Goal: Contribute content

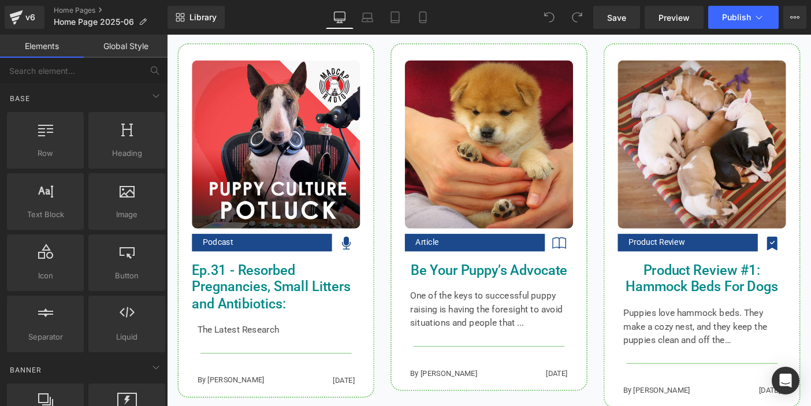
scroll to position [1113, 0]
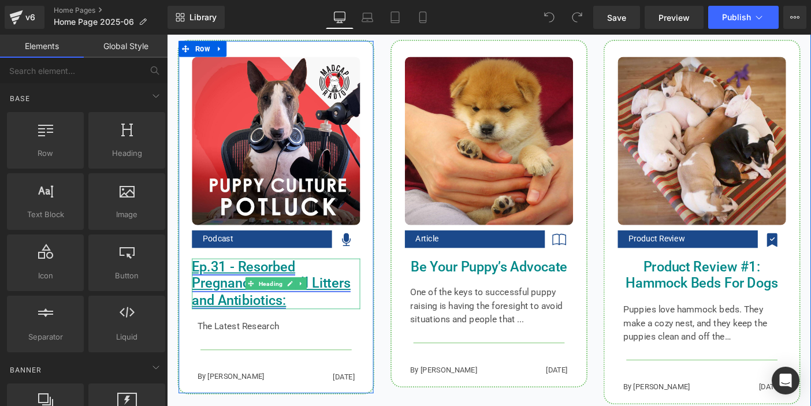
click at [300, 306] on icon at bounding box center [301, 305] width 6 height 7
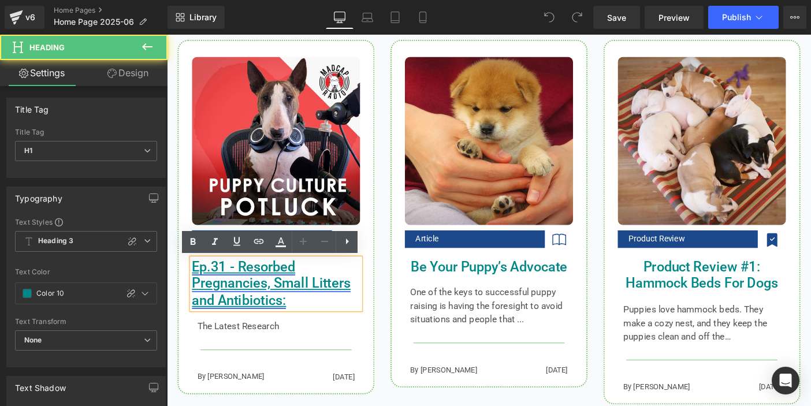
click at [279, 322] on link "Ep.31 - Resorbed Pregnancies, Small Litters and Antibiotics:" at bounding box center [280, 305] width 172 height 54
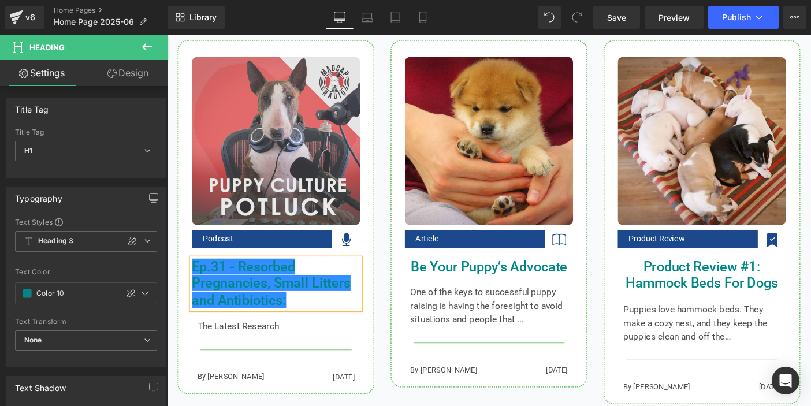
scroll to position [1114, 0]
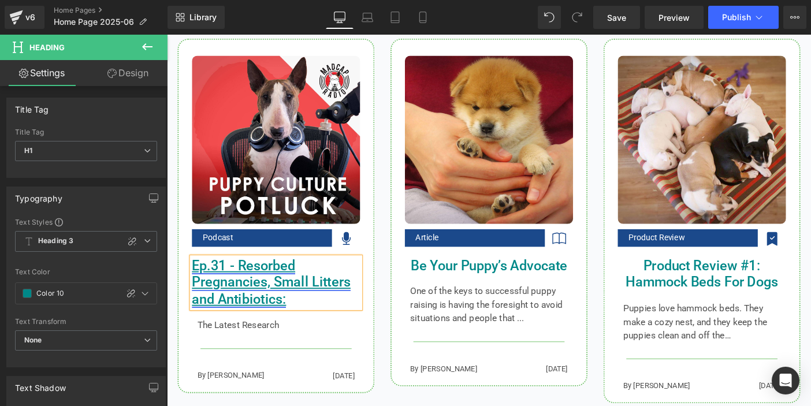
click at [222, 292] on link "Ep.31 - Resorbed Pregnancies, Small Litters and Antibiotics:" at bounding box center [280, 304] width 172 height 54
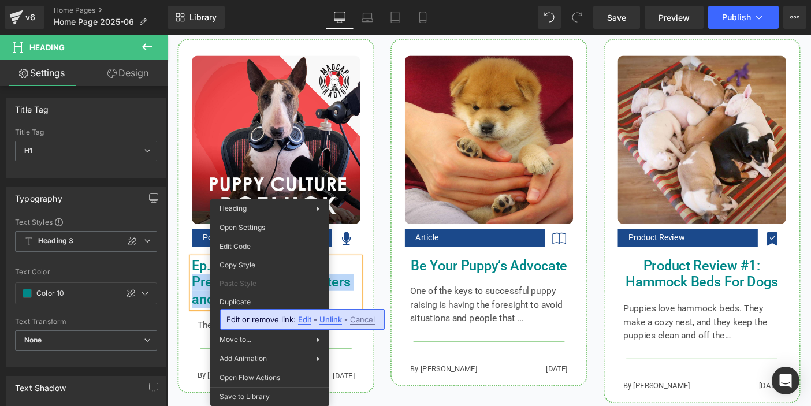
scroll to position [1115, 0]
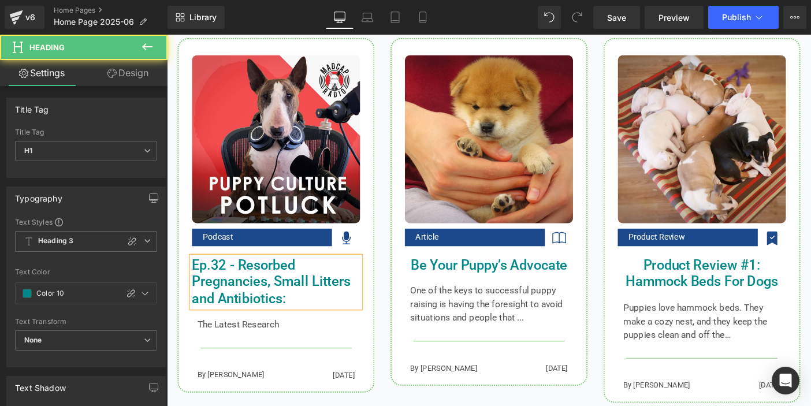
click at [358, 288] on h1 "Ep.32 - Resorbed Pregnancies, Small Litters and Antibiotics:" at bounding box center [285, 303] width 183 height 55
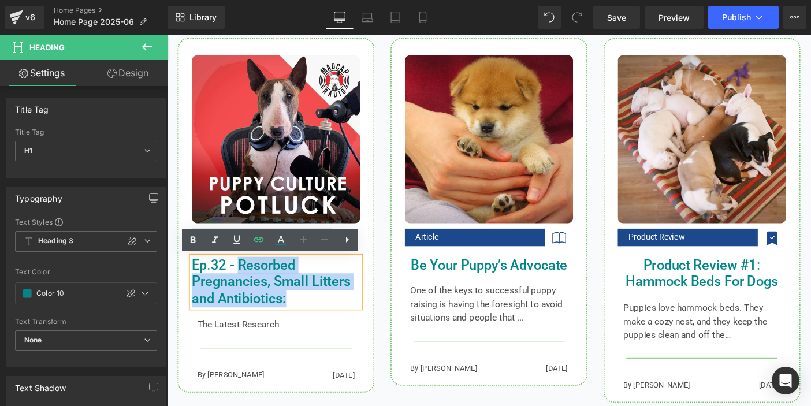
drag, startPoint x: 245, startPoint y: 287, endPoint x: 297, endPoint y: 321, distance: 62.2
click at [297, 321] on h1 "Ep.32 - Resorbed Pregnancies, Small Litters and Antibiotics:" at bounding box center [285, 303] width 183 height 55
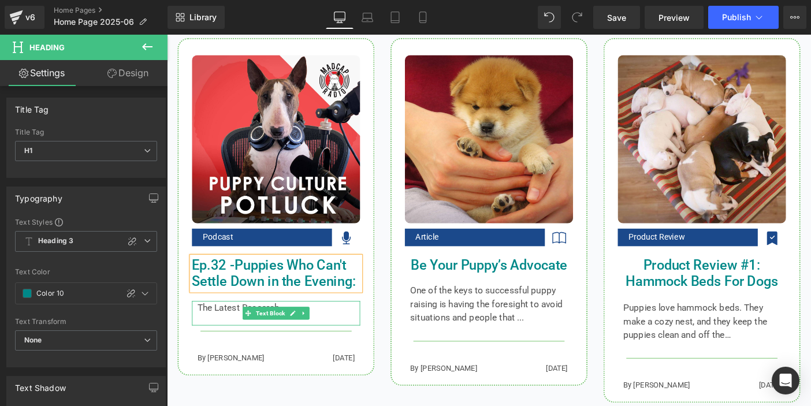
click at [228, 333] on p "The Latest Research" at bounding box center [285, 331] width 171 height 15
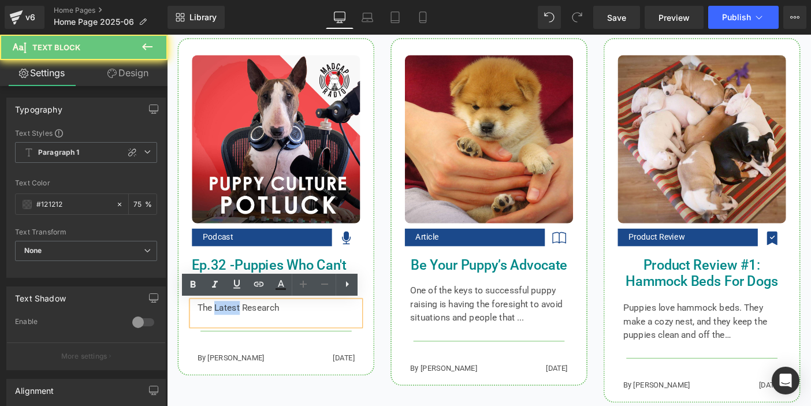
click at [227, 333] on p "The Latest Research" at bounding box center [285, 331] width 171 height 15
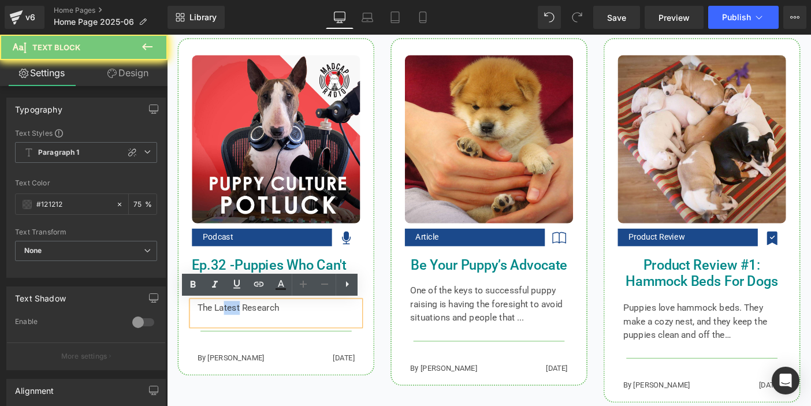
click at [227, 333] on p "The Latest Research" at bounding box center [285, 331] width 171 height 15
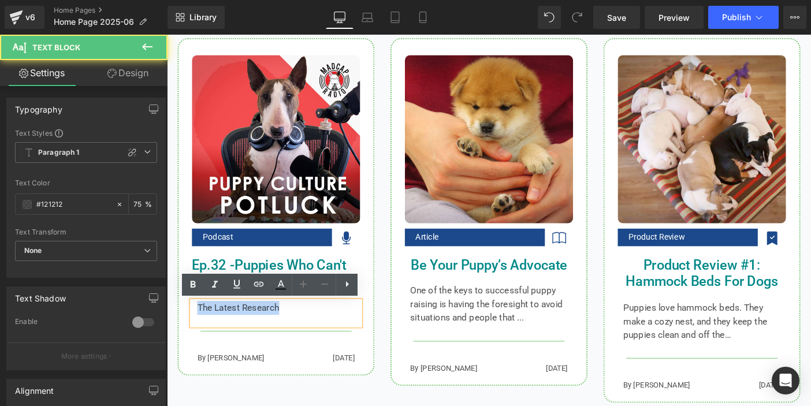
click at [227, 333] on p "The Latest Research" at bounding box center [285, 331] width 171 height 15
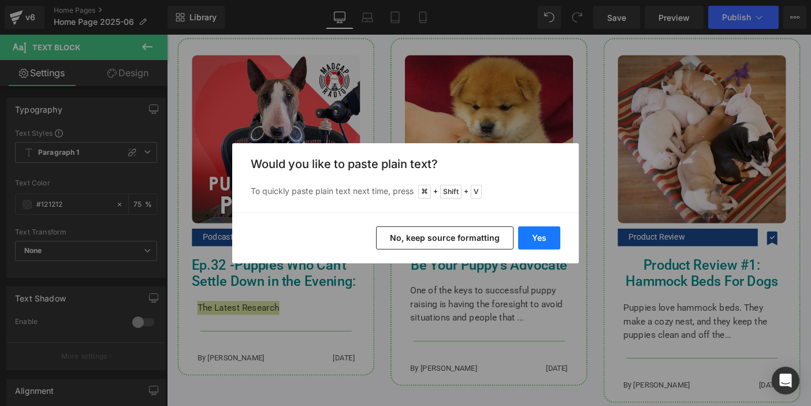
click at [534, 240] on button "Yes" at bounding box center [539, 238] width 42 height 23
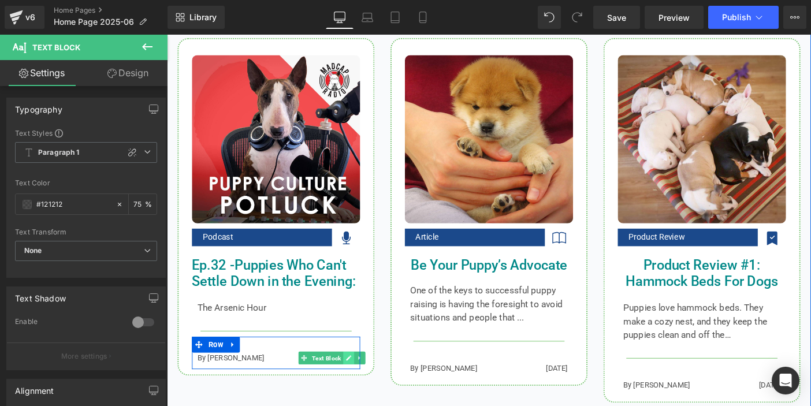
click at [362, 387] on icon at bounding box center [365, 386] width 6 height 6
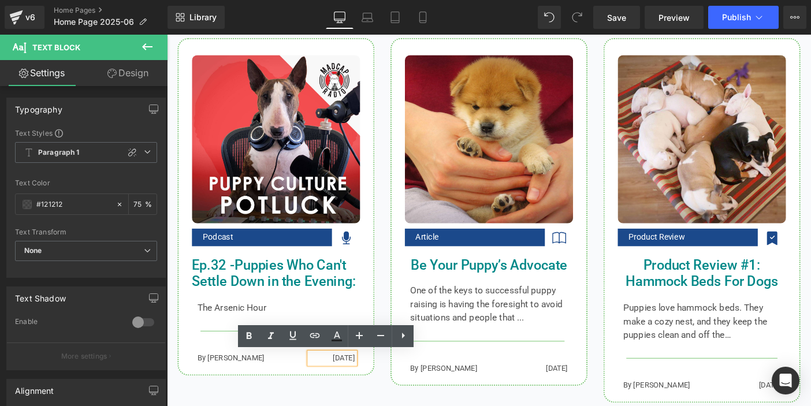
click at [346, 385] on p "[DATE]" at bounding box center [346, 386] width 49 height 12
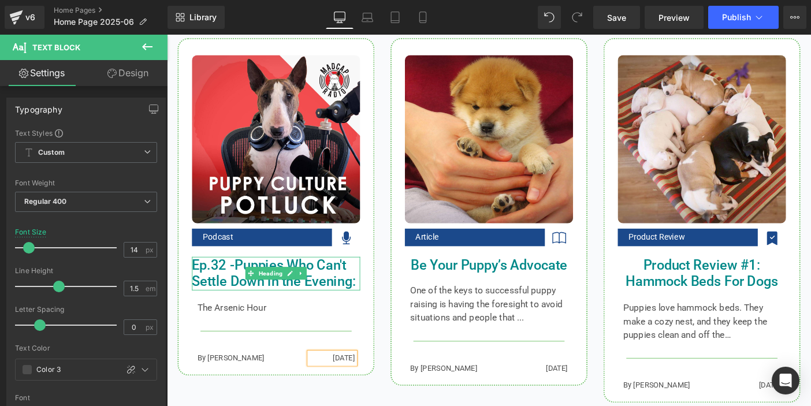
click at [224, 296] on h1 "Ep.32 - Puppies Who Can't Settle Down in the Evening:" at bounding box center [285, 294] width 183 height 37
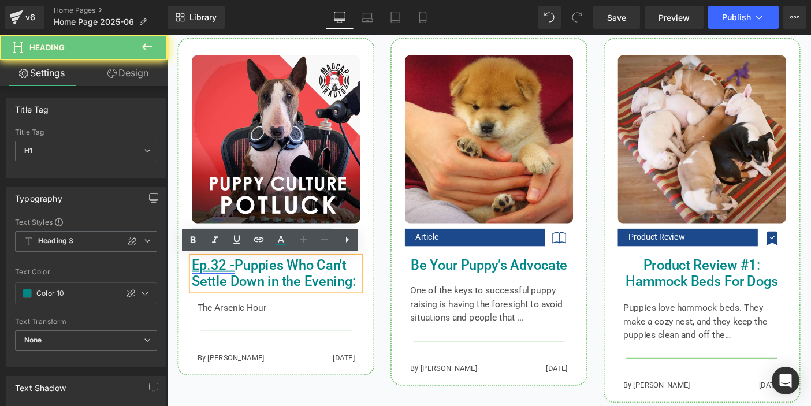
click at [231, 292] on link "Ep.32 -" at bounding box center [217, 284] width 46 height 17
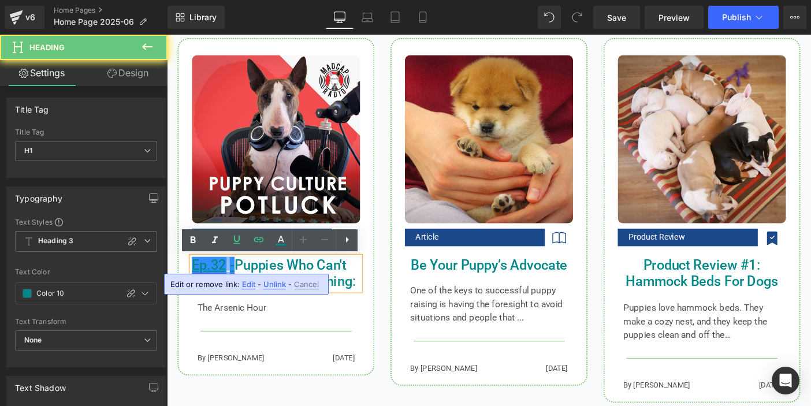
click at [231, 292] on link "Ep.32 -" at bounding box center [217, 284] width 46 height 17
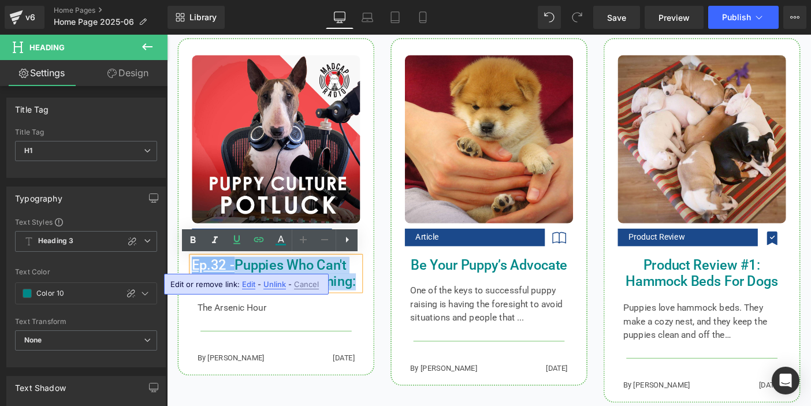
click at [231, 292] on link "Ep.32 -" at bounding box center [217, 284] width 46 height 17
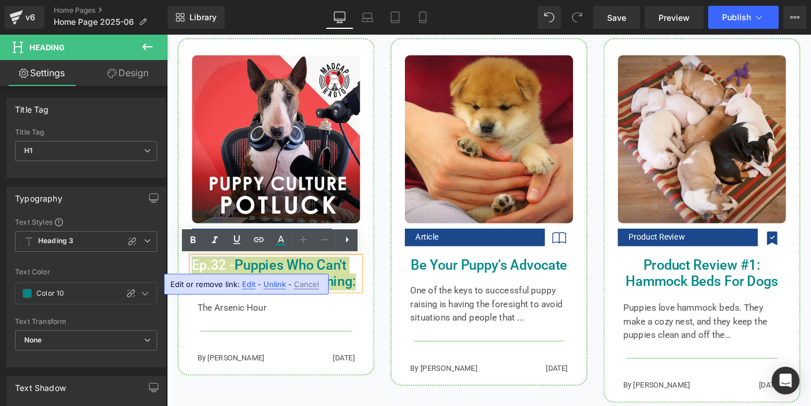
click at [269, 283] on span "Unlink" at bounding box center [274, 285] width 23 height 10
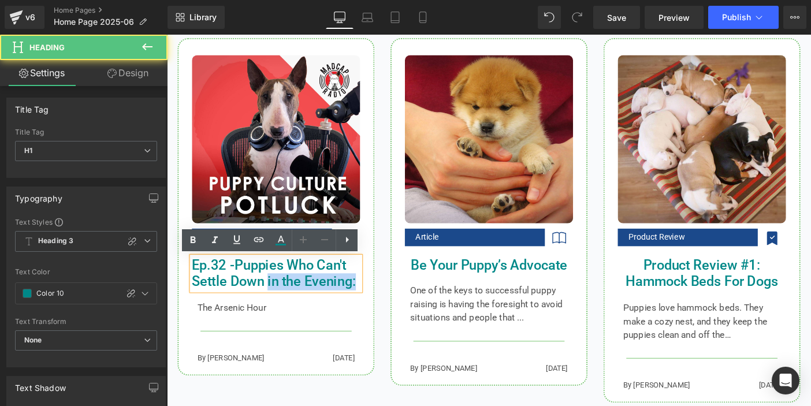
click at [275, 302] on h1 "Ep.32 - Puppies Who Can't Settle Down in the Evening:" at bounding box center [285, 294] width 183 height 37
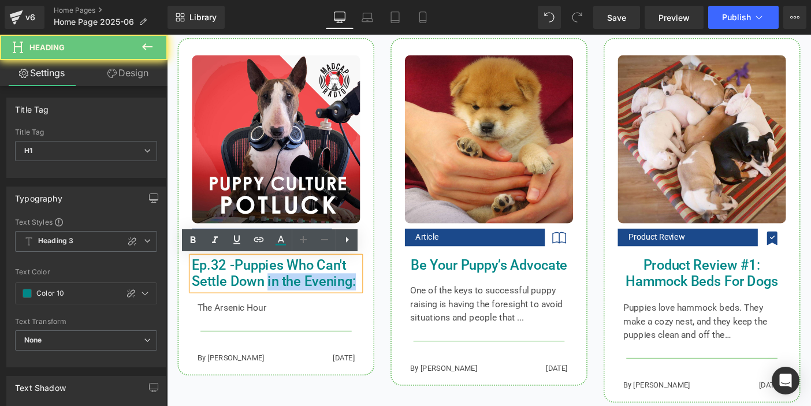
click at [275, 302] on h1 "Ep.32 - Puppies Who Can't Settle Down in the Evening:" at bounding box center [285, 294] width 183 height 37
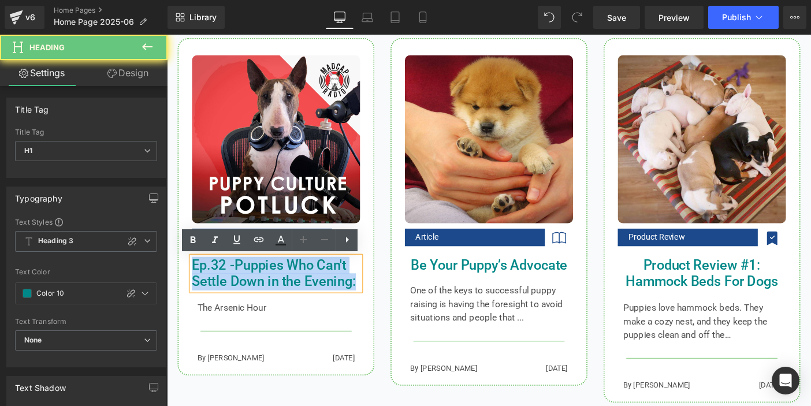
click at [275, 302] on h1 "Ep.32 - Puppies Who Can't Settle Down in the Evening:" at bounding box center [285, 294] width 183 height 37
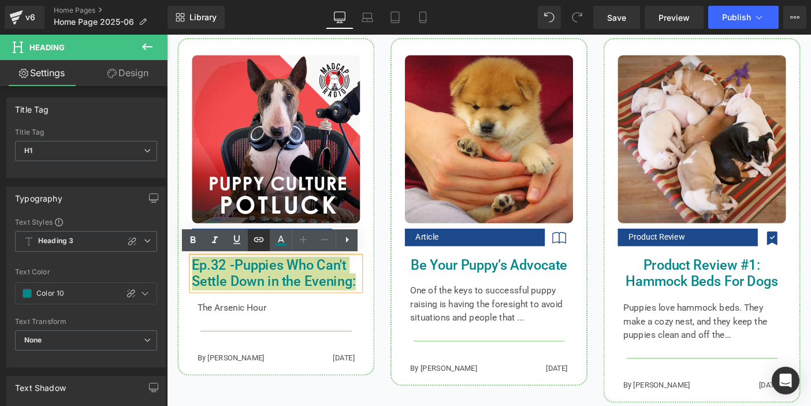
click at [259, 241] on icon at bounding box center [259, 239] width 10 height 5
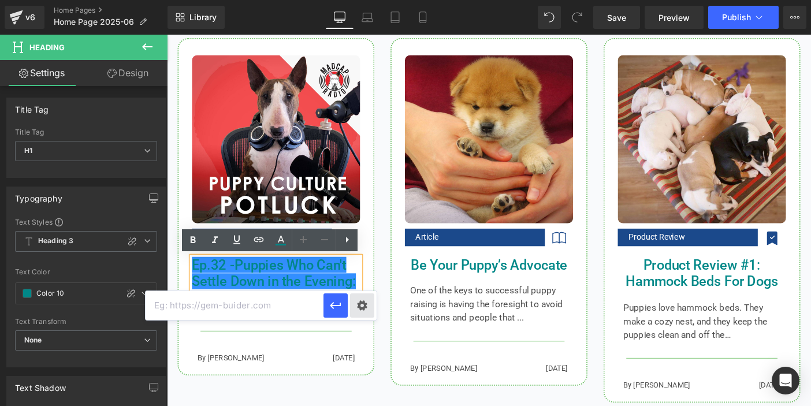
click at [359, 0] on div "Text Color Highlight Color #333333 Edit or remove link: Edit - Unlink - Cancel" at bounding box center [405, 0] width 811 height 0
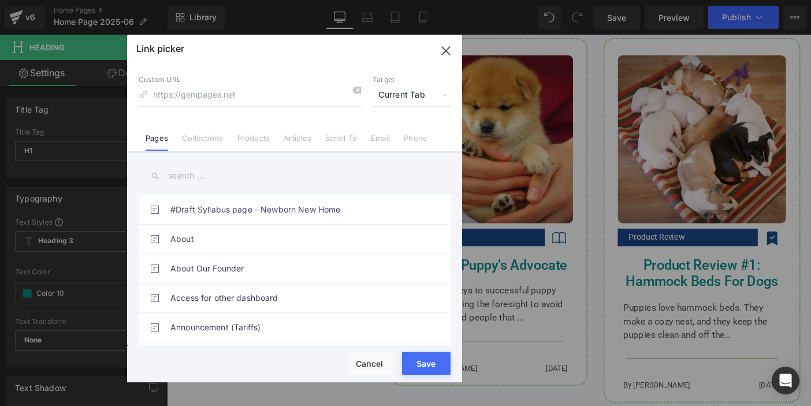
click at [187, 178] on input "text" at bounding box center [295, 176] width 312 height 26
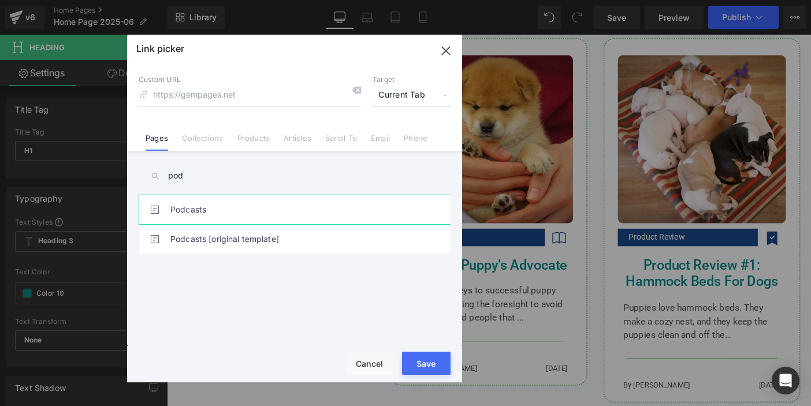
type input "pod"
click at [213, 211] on link "Podcasts" at bounding box center [297, 209] width 254 height 29
click at [425, 374] on button "Save" at bounding box center [426, 363] width 49 height 23
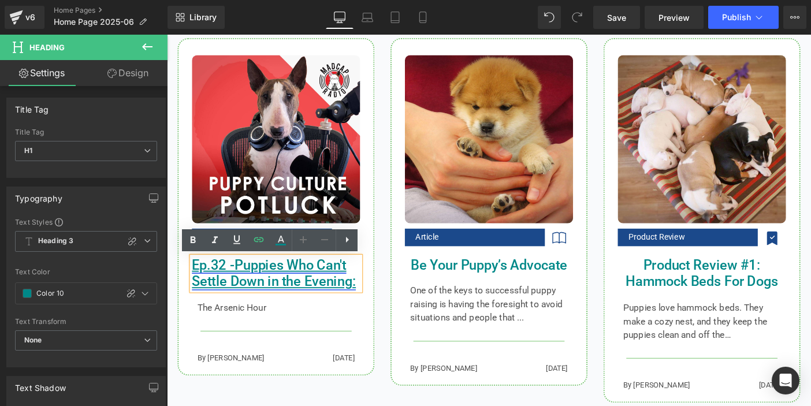
click at [263, 302] on link "Ep.32 - Puppies Who Can't Settle Down in the Evening:" at bounding box center [283, 294] width 178 height 36
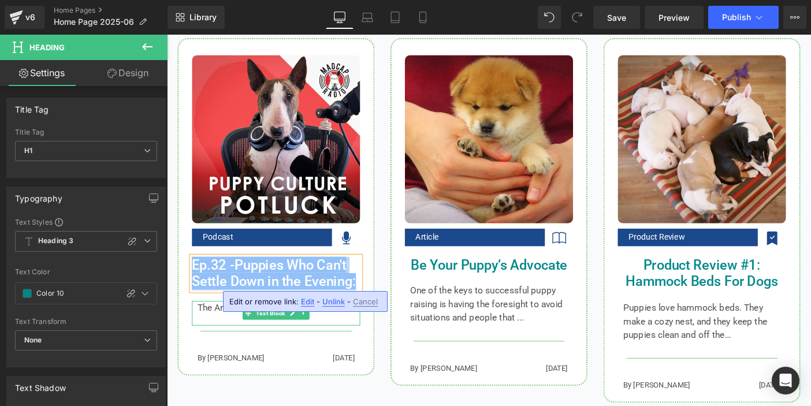
copy link "Ep.32 - Puppies Who Can't Settle Down in the Evening:"
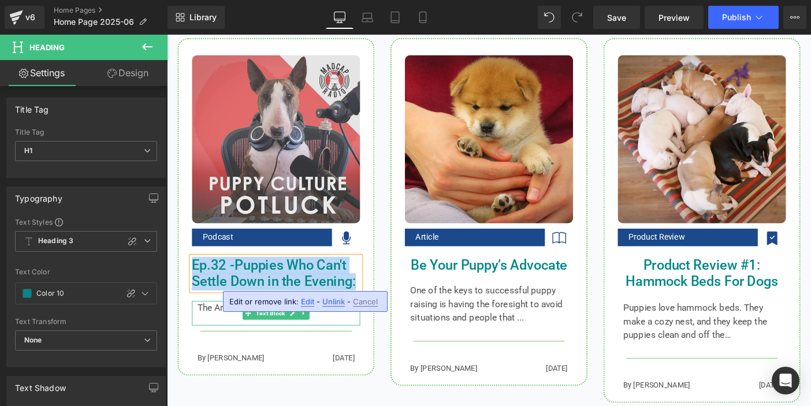
scroll to position [1116, 0]
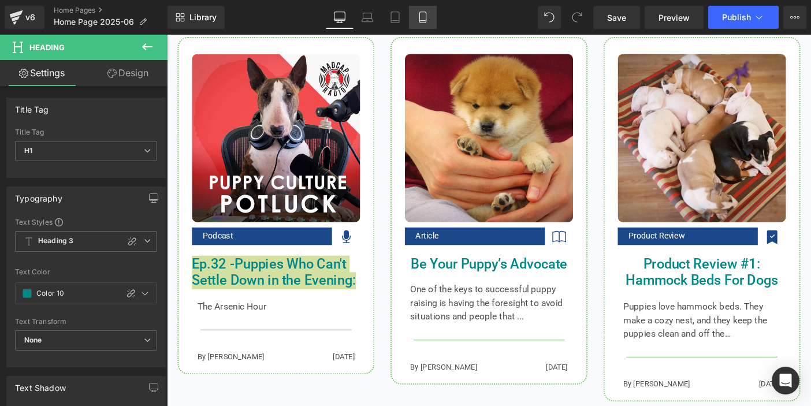
click at [422, 17] on icon at bounding box center [423, 18] width 12 height 12
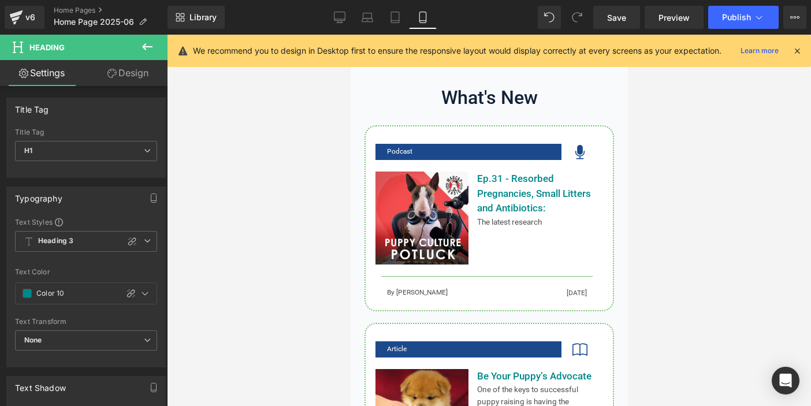
scroll to position [1057, 0]
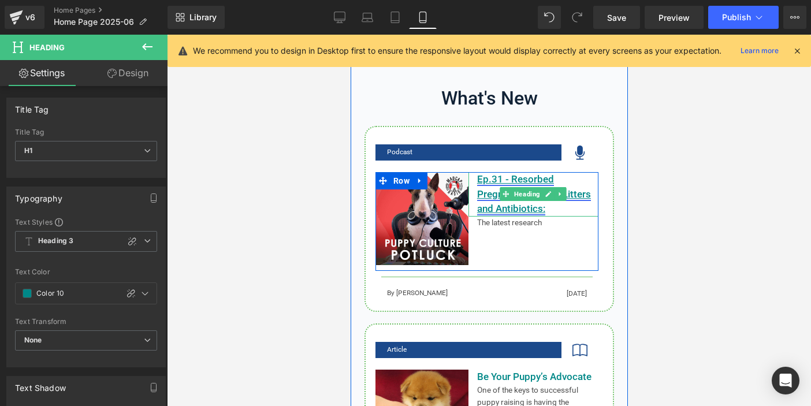
click at [547, 197] on icon at bounding box center [548, 194] width 6 height 7
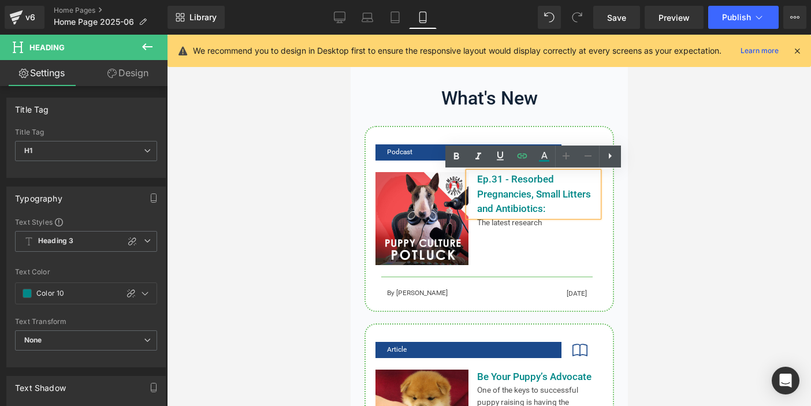
click at [554, 207] on h1 "Ep.31 - Resorbed Pregnancies, Small Litters and Antibiotics:" at bounding box center [537, 194] width 121 height 44
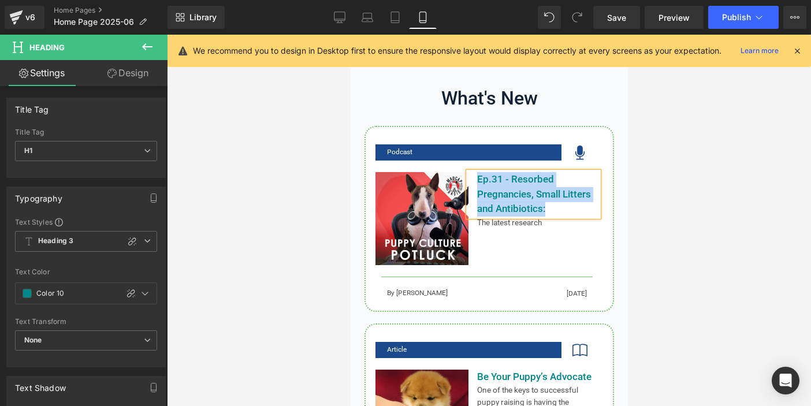
paste div
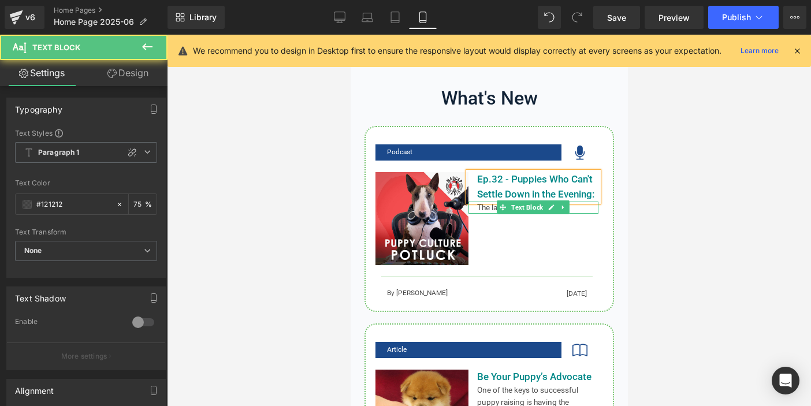
click at [488, 209] on p "The latest research" at bounding box center [537, 208] width 121 height 12
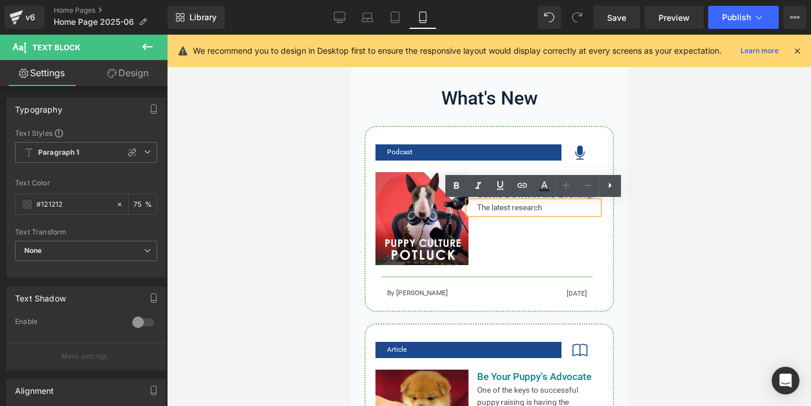
click at [492, 208] on p "The latest research" at bounding box center [537, 208] width 121 height 12
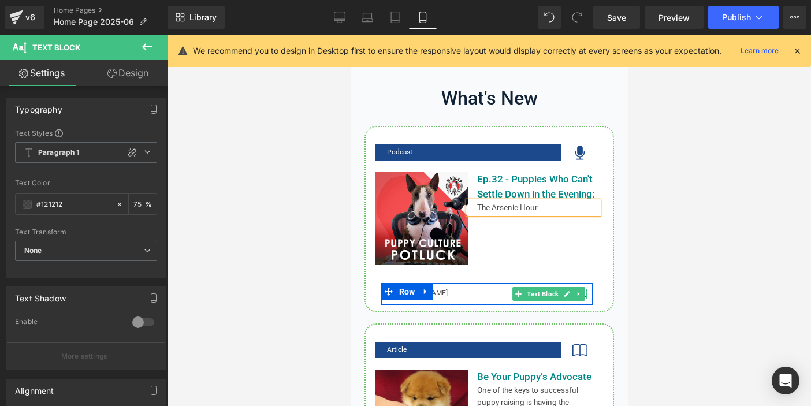
click at [565, 296] on icon at bounding box center [567, 294] width 6 height 6
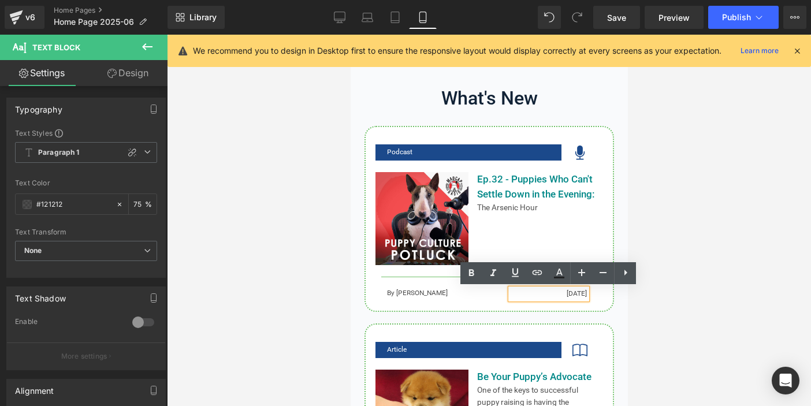
click at [566, 295] on p "[DATE]" at bounding box center [548, 294] width 77 height 10
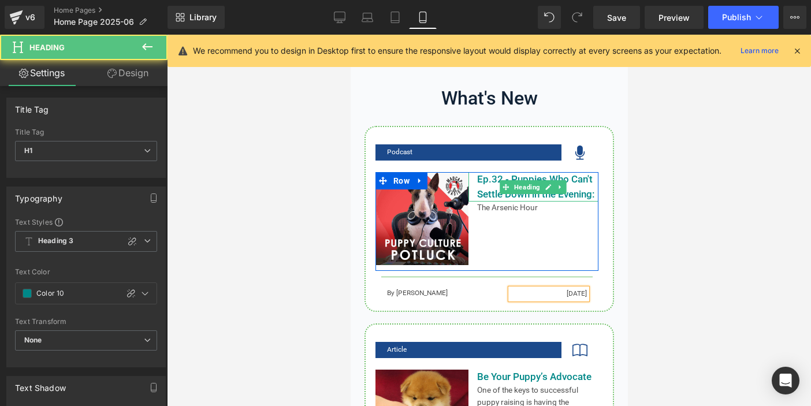
click at [487, 181] on h1 "Ep.32 - Puppies Who Can't Settle Down in the Evening:" at bounding box center [537, 186] width 121 height 29
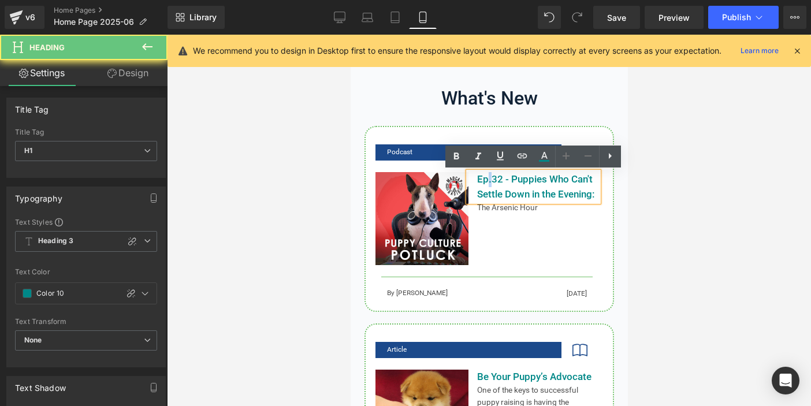
click at [487, 181] on h1 "Ep.32 - Puppies Who Can't Settle Down in the Evening:" at bounding box center [537, 186] width 121 height 29
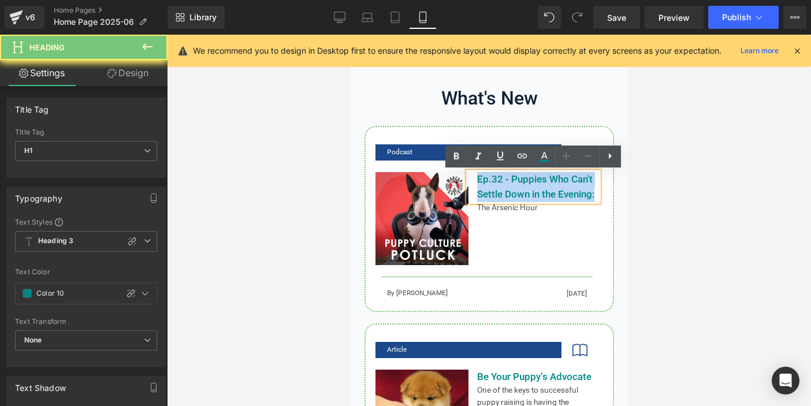
click at [487, 181] on h1 "Ep.32 - Puppies Who Can't Settle Down in the Evening:" at bounding box center [537, 186] width 121 height 29
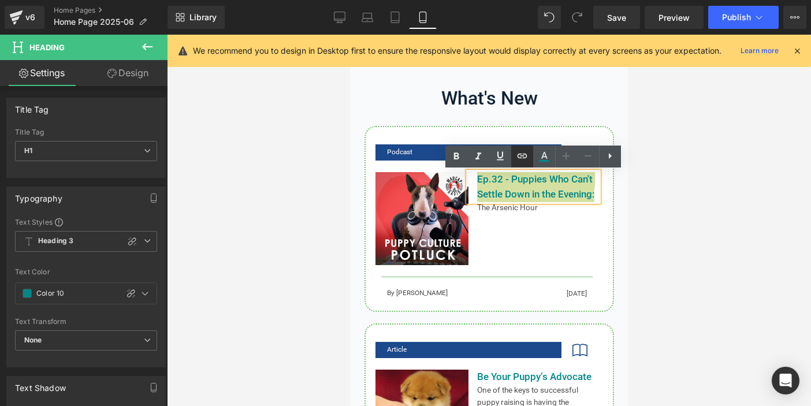
click at [525, 155] on icon at bounding box center [522, 156] width 14 height 14
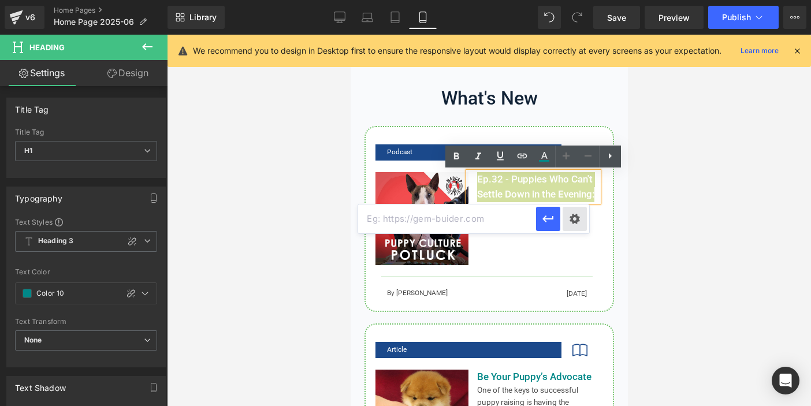
click at [574, 0] on div "Text Color Highlight Color #333333 Edit or remove link: Edit - Unlink - Cancel" at bounding box center [405, 0] width 811 height 0
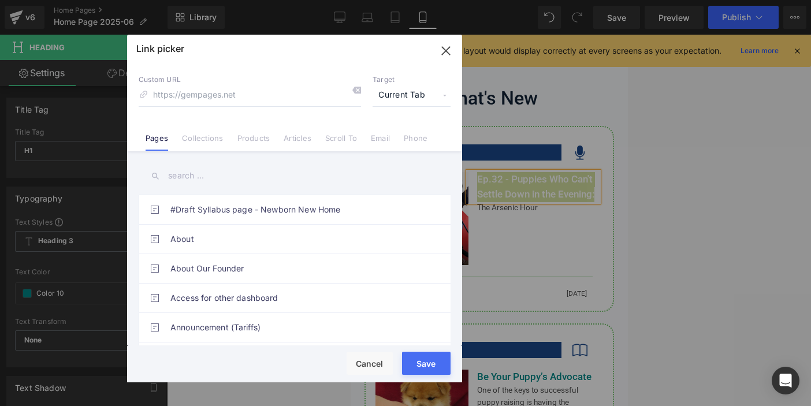
click at [206, 179] on input "text" at bounding box center [295, 176] width 312 height 26
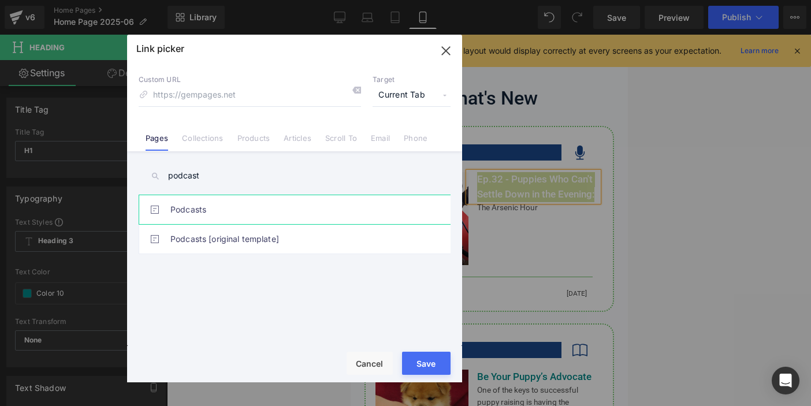
type input "podcast"
click at [185, 210] on link "Podcasts" at bounding box center [297, 209] width 254 height 29
click at [429, 370] on button "Save" at bounding box center [426, 363] width 49 height 23
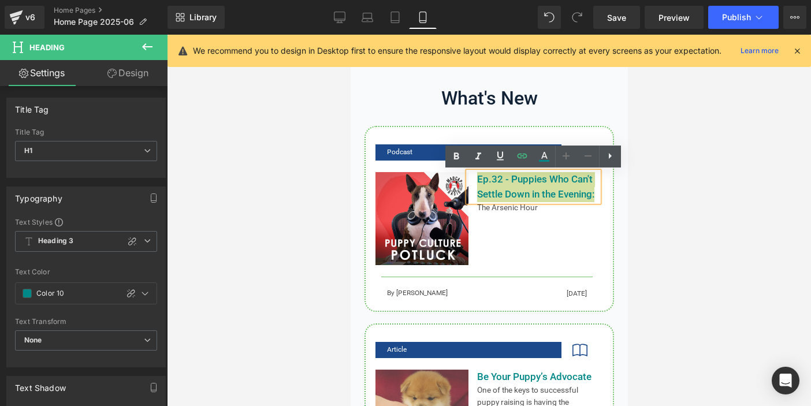
scroll to position [1063, 0]
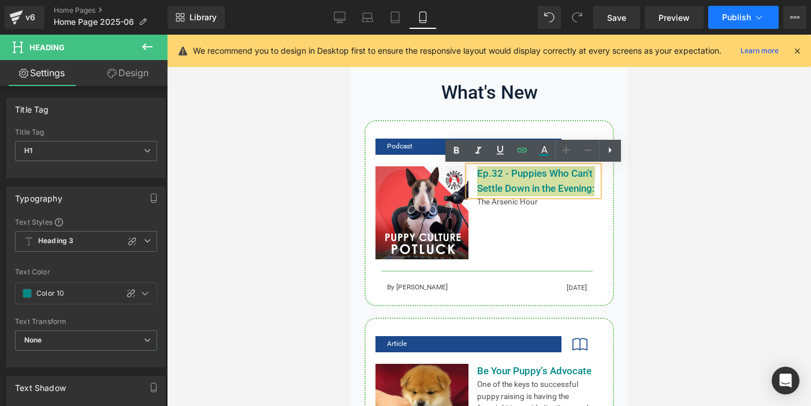
click at [739, 25] on button "Publish" at bounding box center [743, 17] width 70 height 23
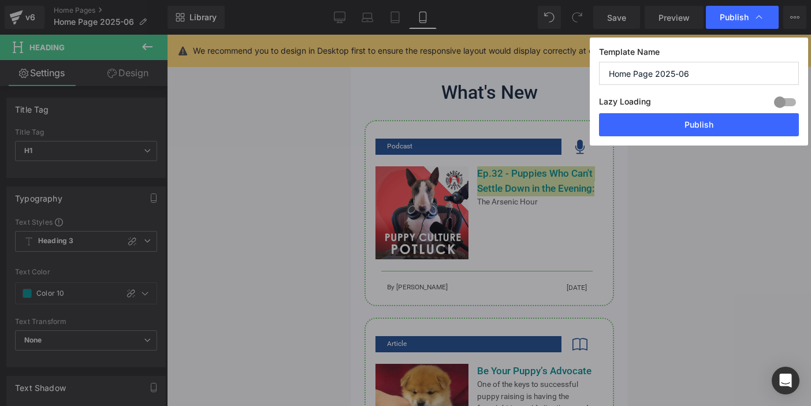
click at [717, 125] on button "Publish" at bounding box center [699, 124] width 200 height 23
